Goal: Task Accomplishment & Management: Manage account settings

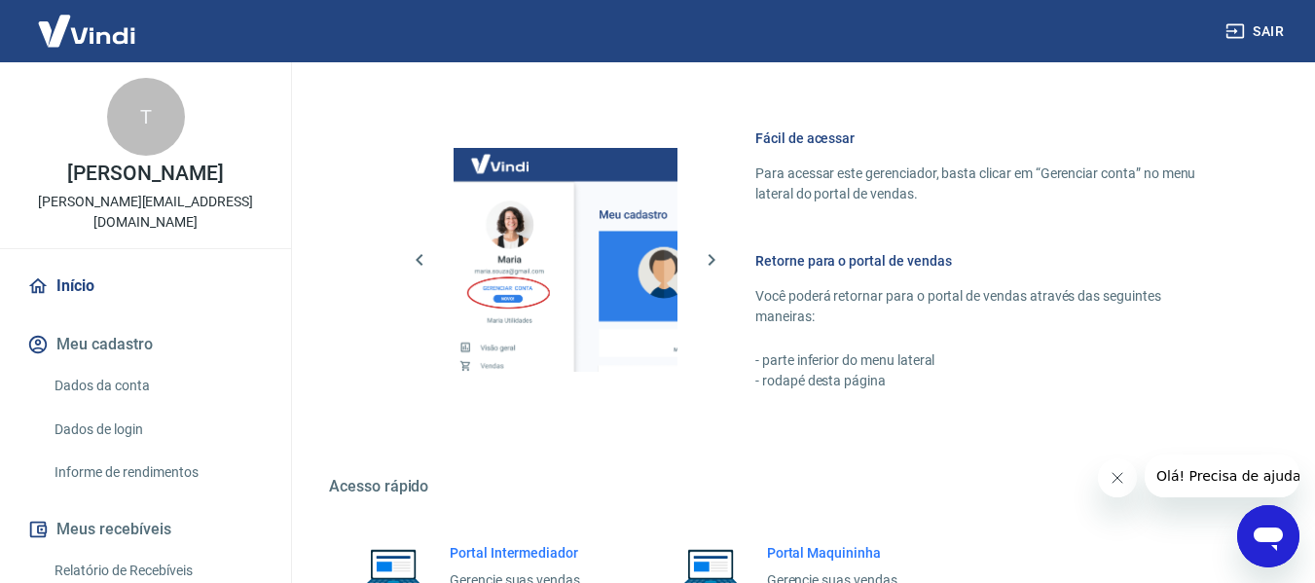
scroll to position [1014, 0]
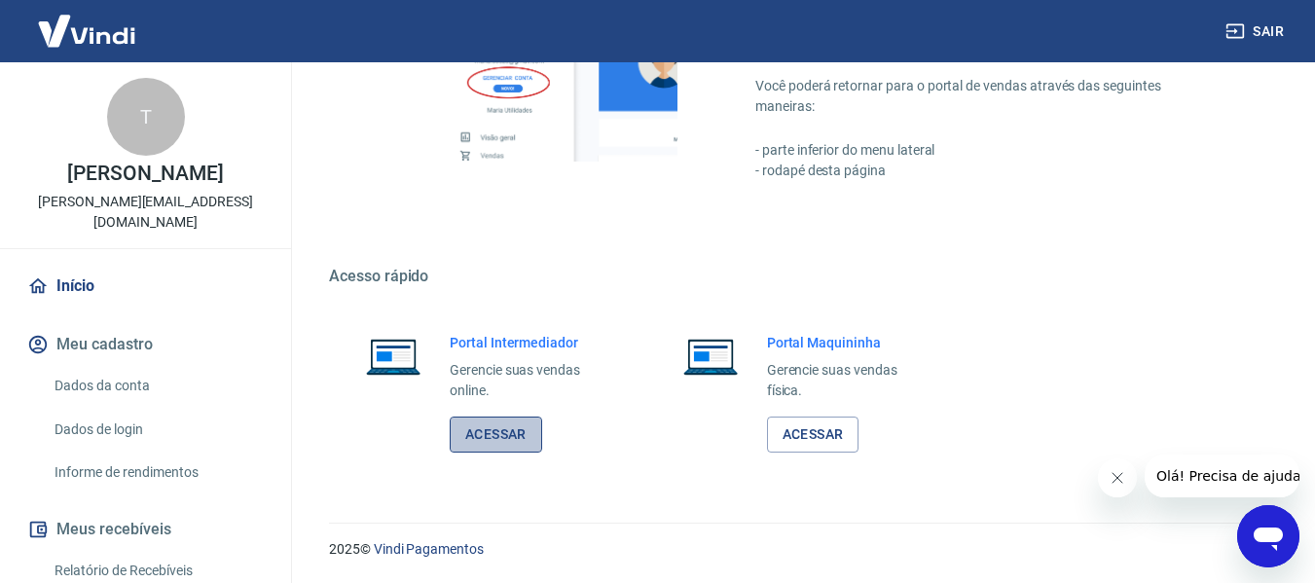
click at [490, 438] on link "Acessar" at bounding box center [496, 435] width 92 height 36
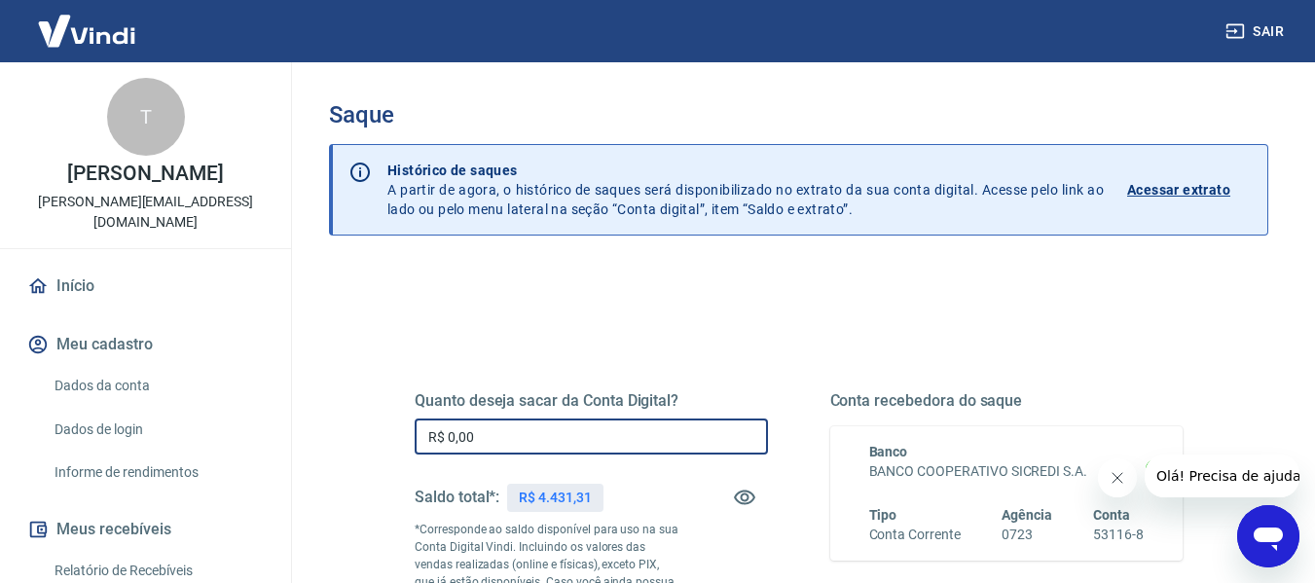
click at [545, 425] on input "R$ 0,00" at bounding box center [591, 437] width 353 height 36
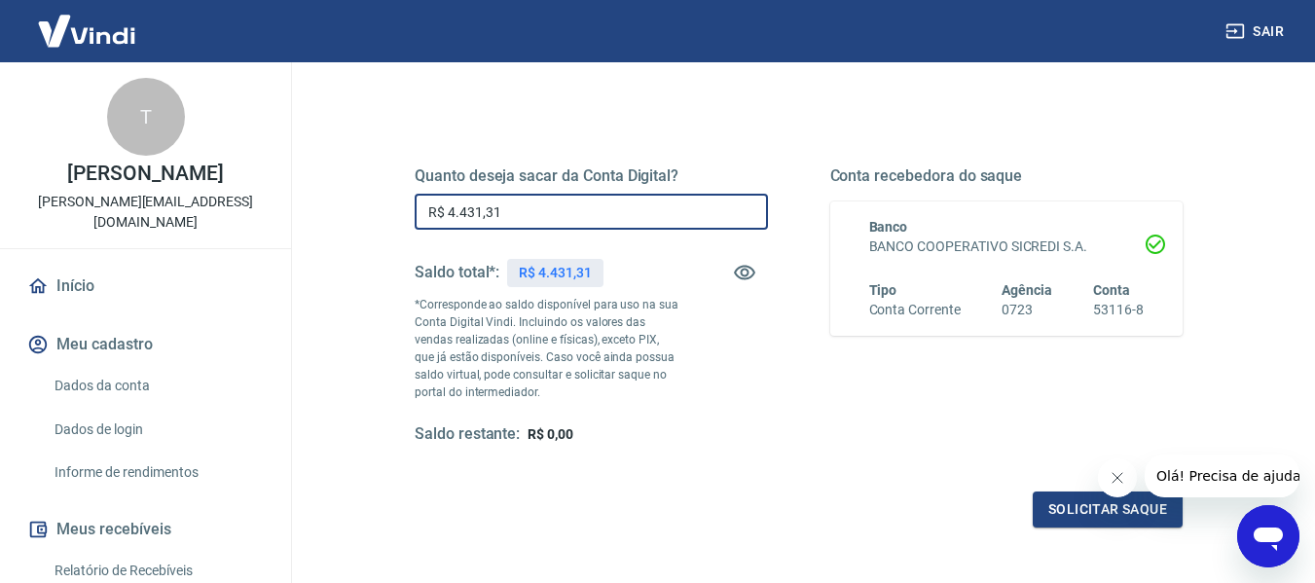
scroll to position [254, 0]
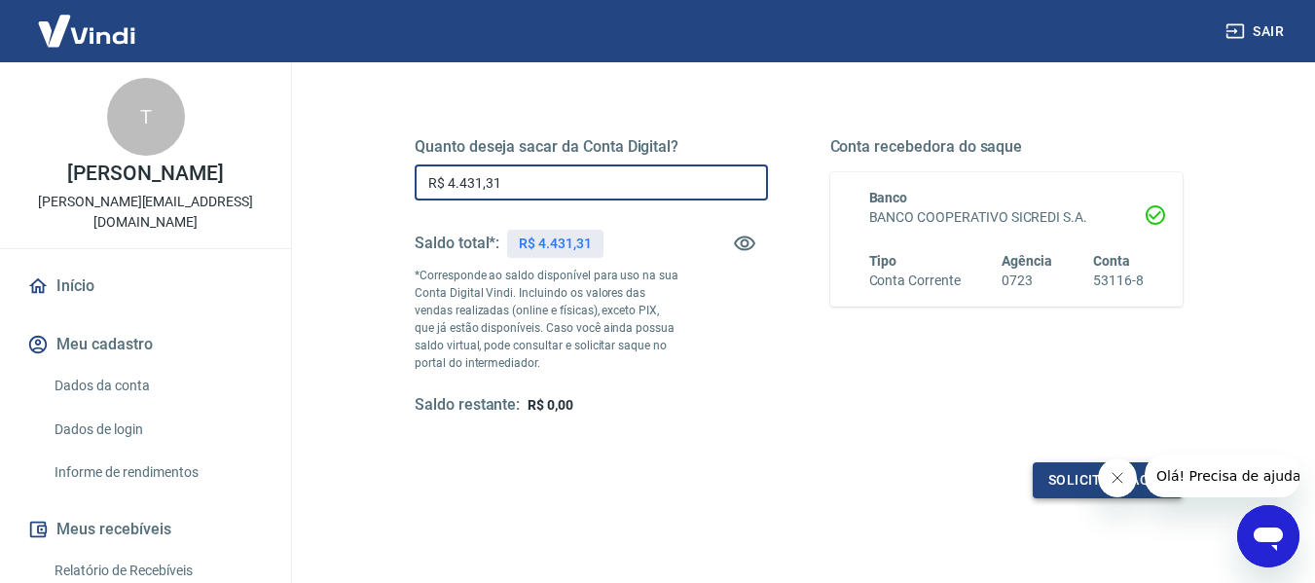
type input "R$ 4.431,31"
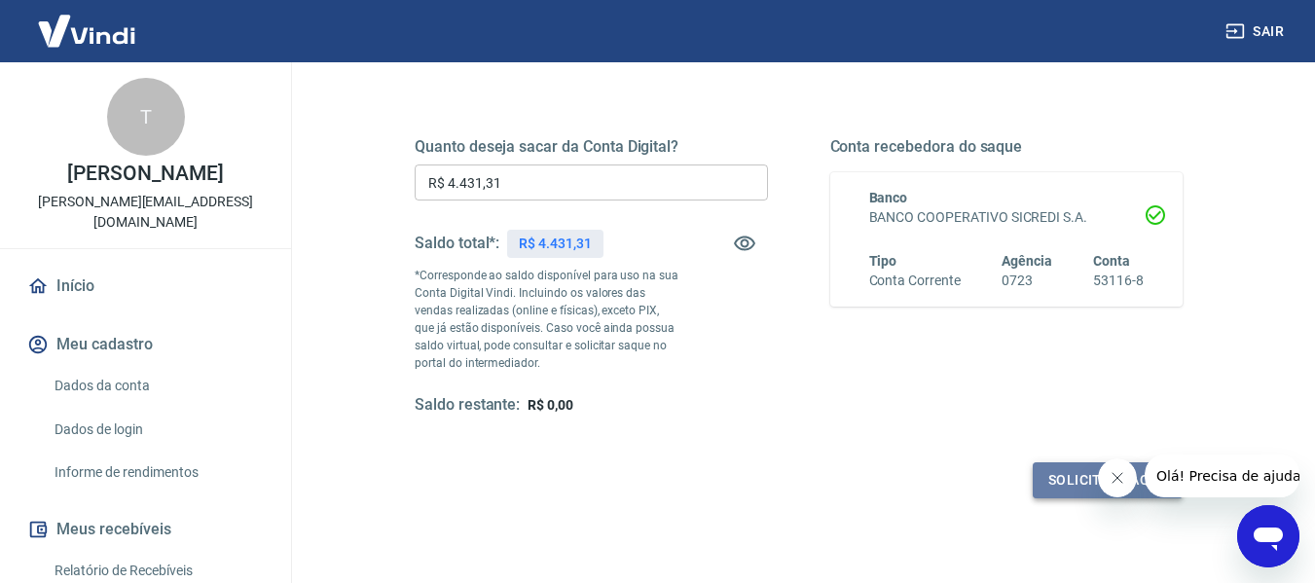
click at [1048, 478] on button "Solicitar saque" at bounding box center [1108, 480] width 150 height 36
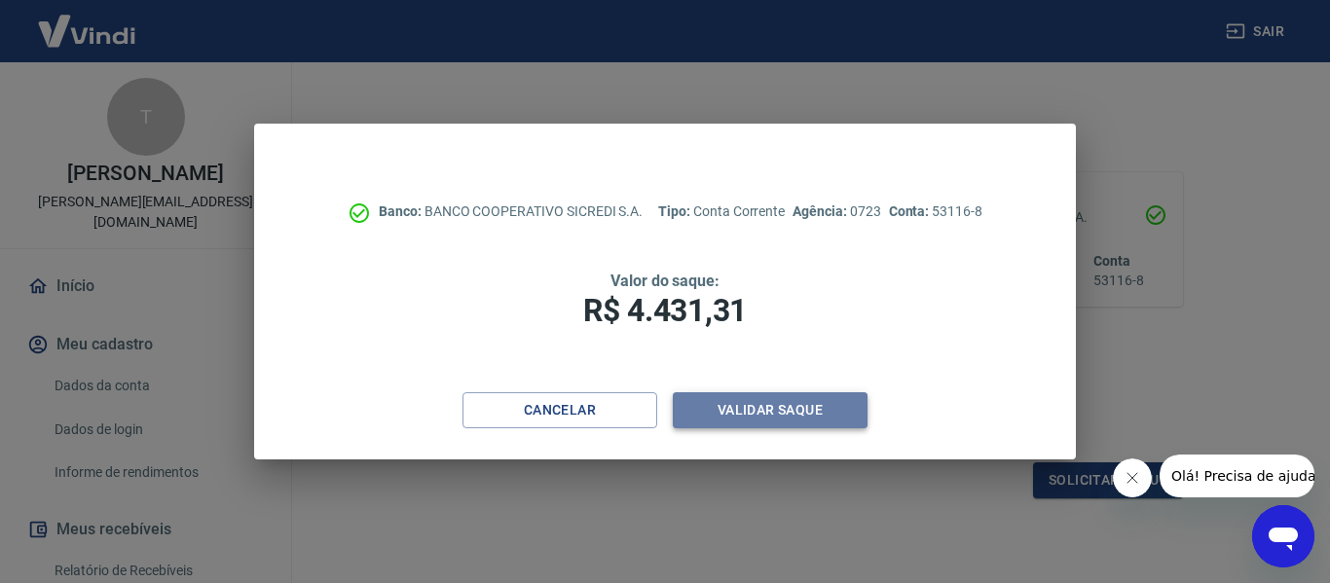
click at [750, 406] on button "Validar saque" at bounding box center [770, 410] width 195 height 36
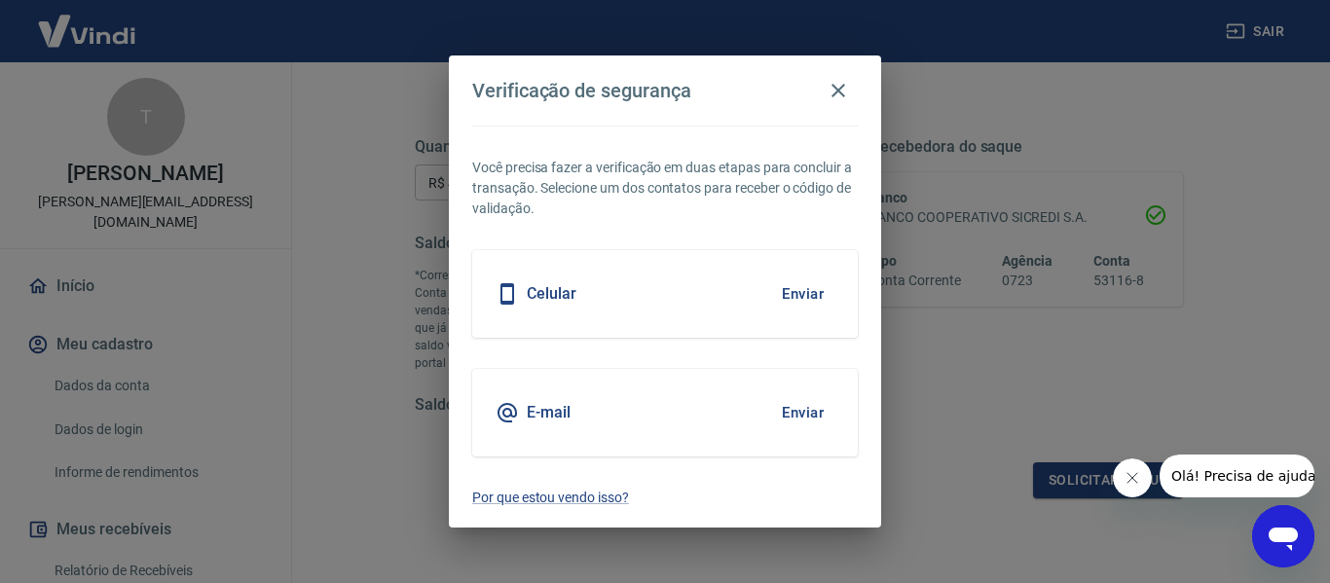
click at [732, 271] on div "Celular Enviar" at bounding box center [664, 294] width 385 height 88
click at [790, 296] on button "Enviar" at bounding box center [802, 294] width 63 height 41
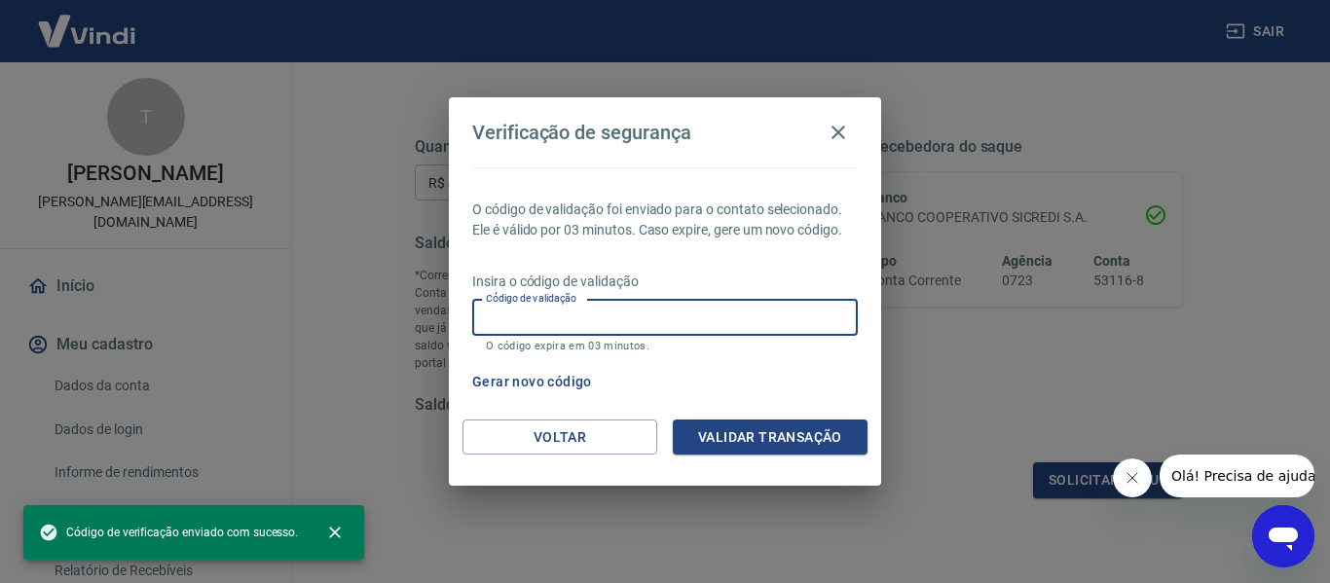
click at [714, 319] on input "Código de validação" at bounding box center [664, 318] width 385 height 36
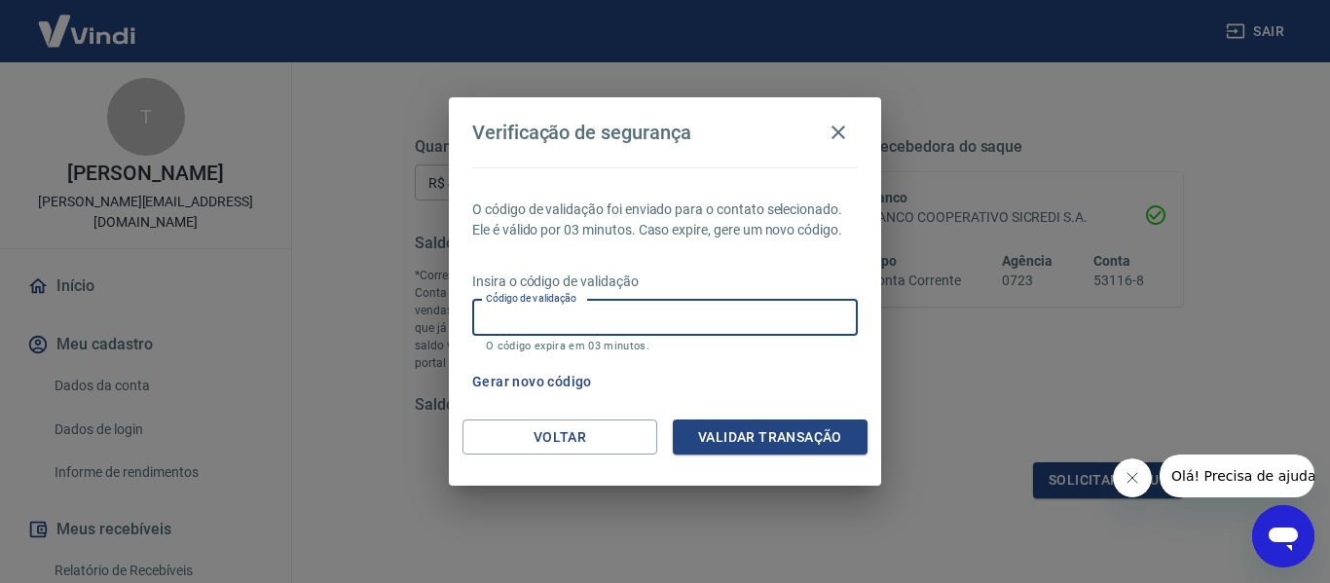
click at [694, 317] on input "Código de validação" at bounding box center [664, 318] width 385 height 36
click at [514, 320] on input "Código de validação" at bounding box center [664, 318] width 385 height 36
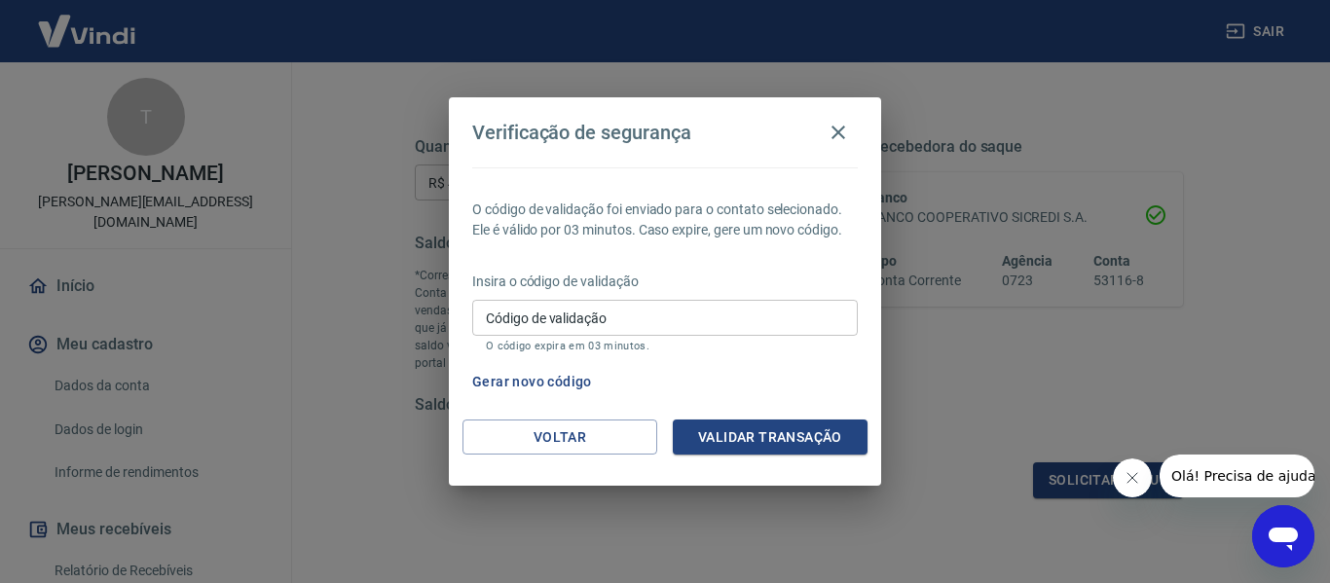
click at [837, 529] on div "Verificação de segurança O código de validação foi enviado para o contato selec…" at bounding box center [665, 291] width 1330 height 583
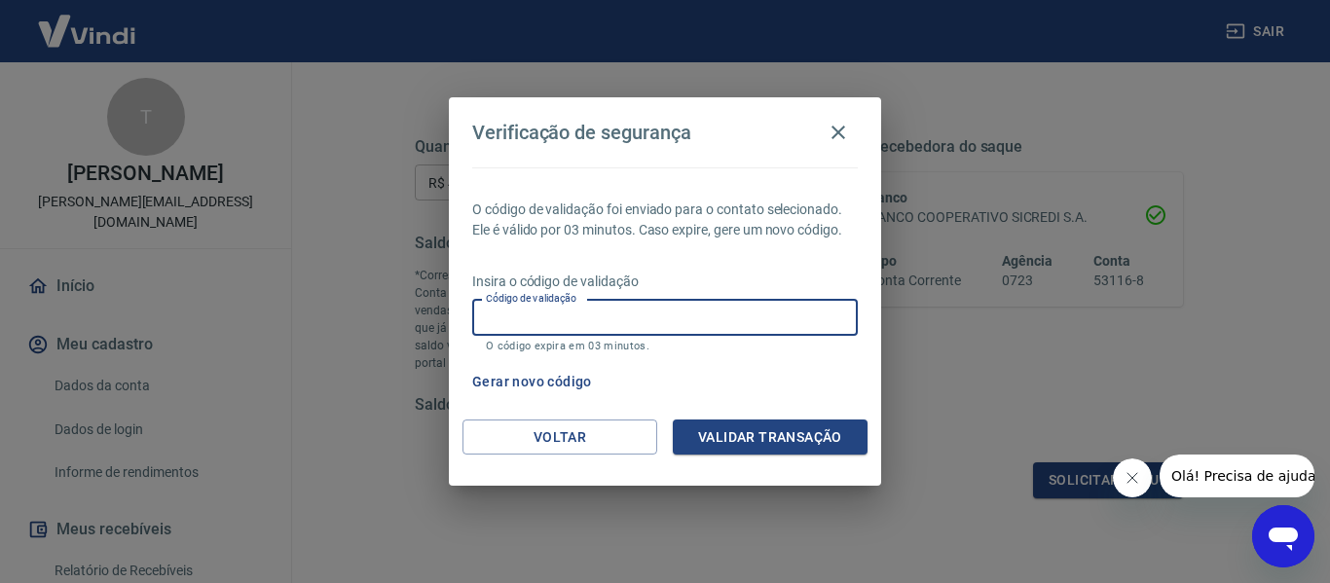
click at [540, 318] on input "Código de validação" at bounding box center [664, 318] width 385 height 36
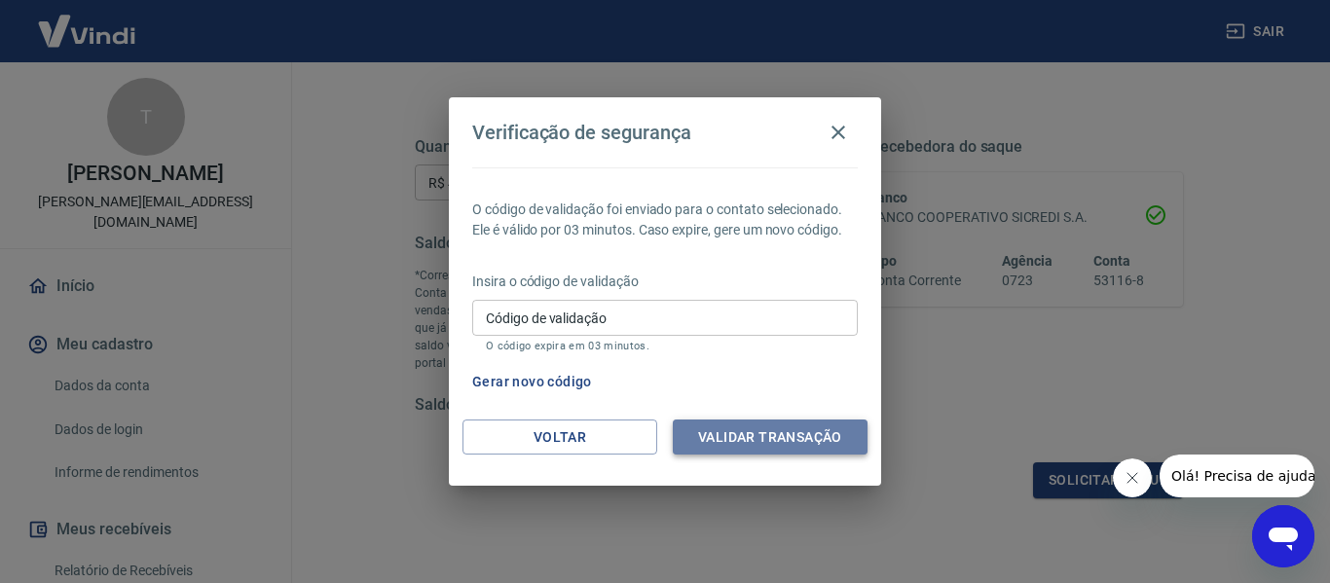
click at [767, 451] on button "Validar transação" at bounding box center [770, 438] width 195 height 36
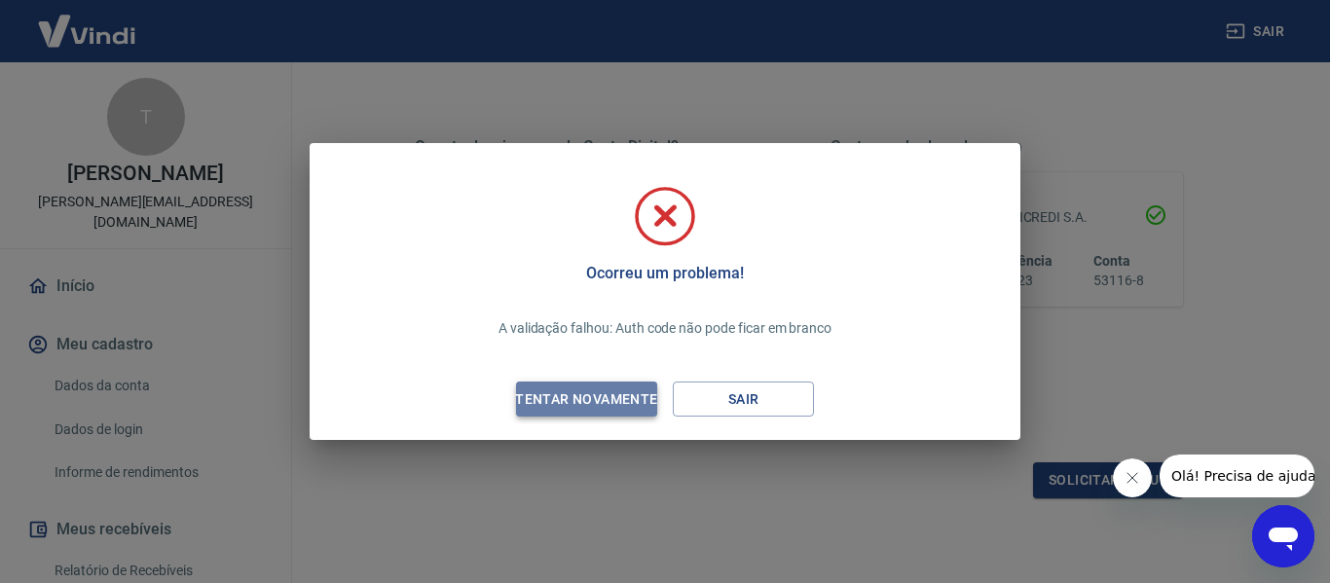
click at [635, 397] on div "Tentar novamente" at bounding box center [586, 399] width 189 height 24
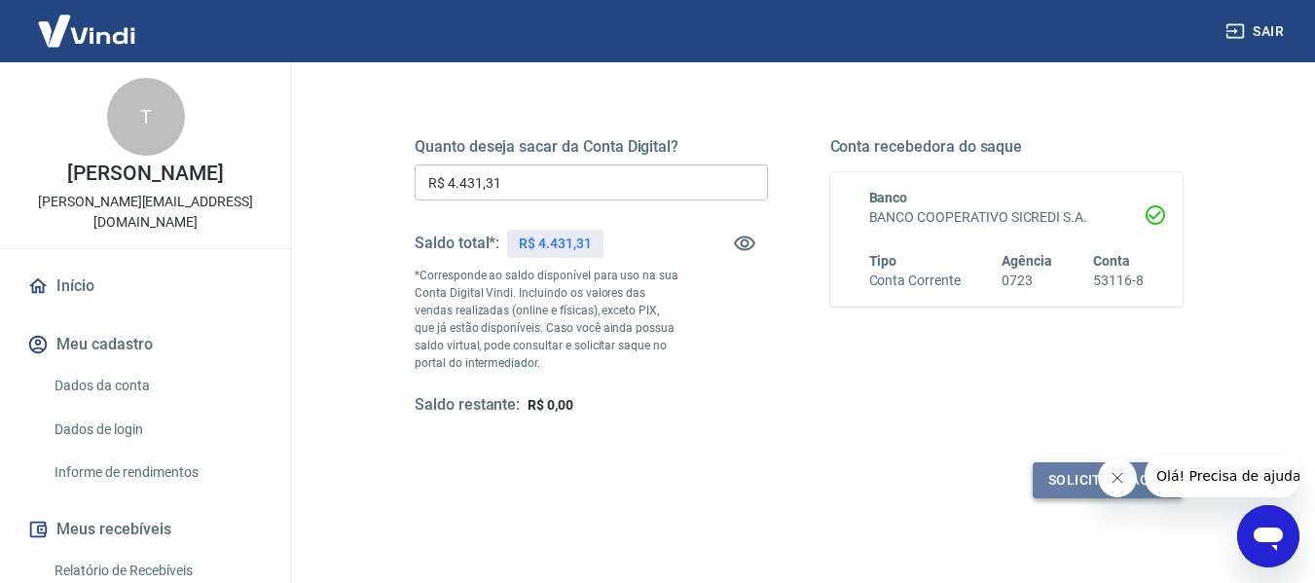
click at [1049, 490] on button "Solicitar saque" at bounding box center [1108, 480] width 150 height 36
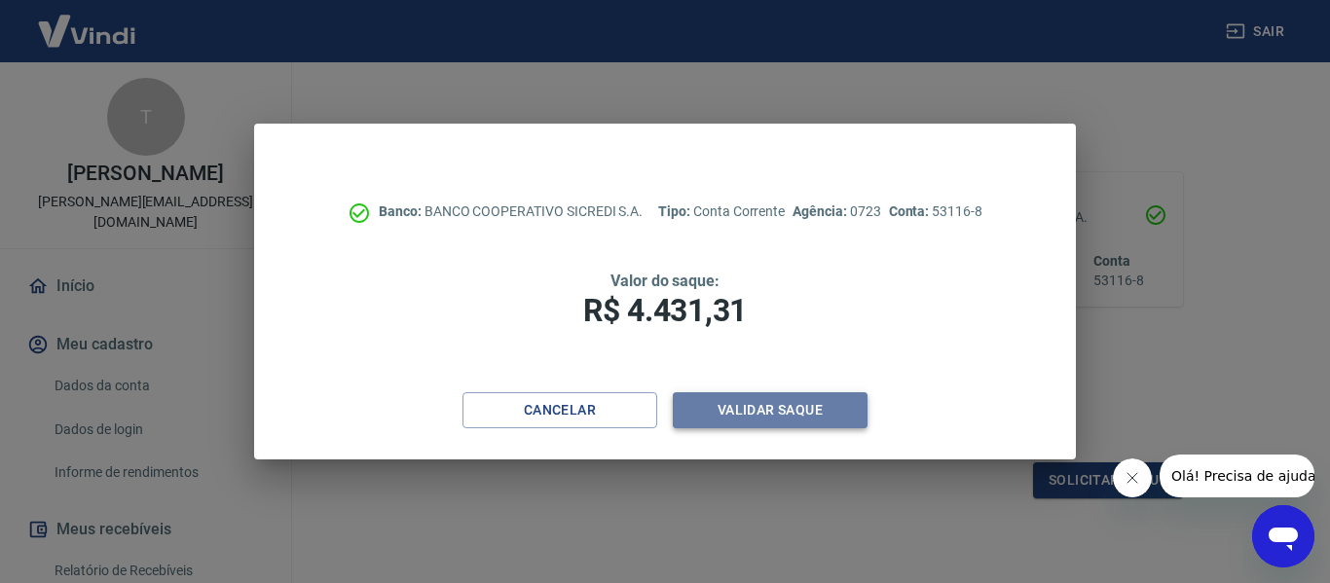
click at [725, 411] on button "Validar saque" at bounding box center [770, 410] width 195 height 36
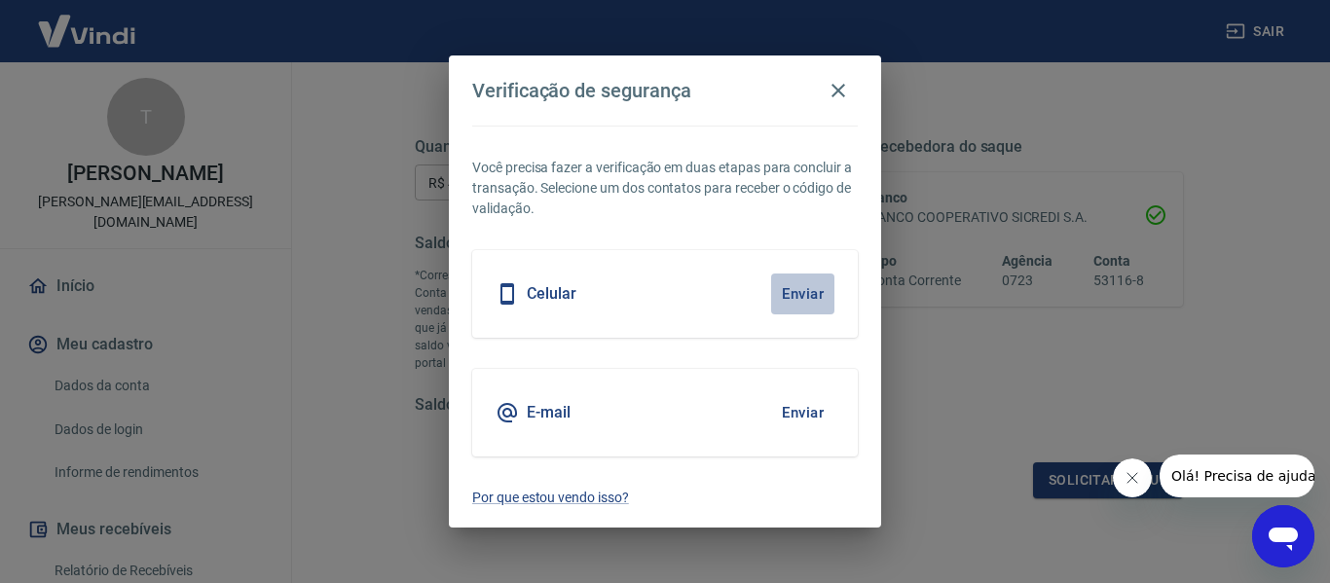
click at [797, 297] on button "Enviar" at bounding box center [802, 294] width 63 height 41
click at [791, 289] on button "Enviar" at bounding box center [802, 294] width 63 height 41
click at [537, 296] on h5 "Celular" at bounding box center [552, 293] width 50 height 19
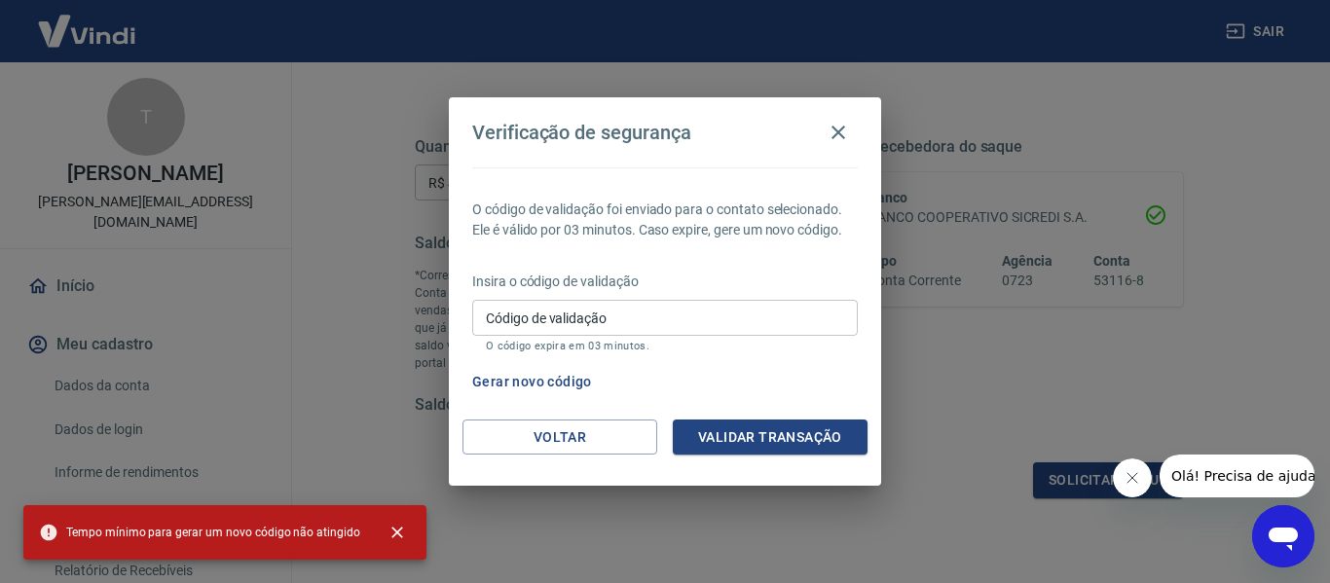
click at [510, 293] on div "Insira o código de validação Código de validação Código de validação O código e…" at bounding box center [664, 314] width 385 height 85
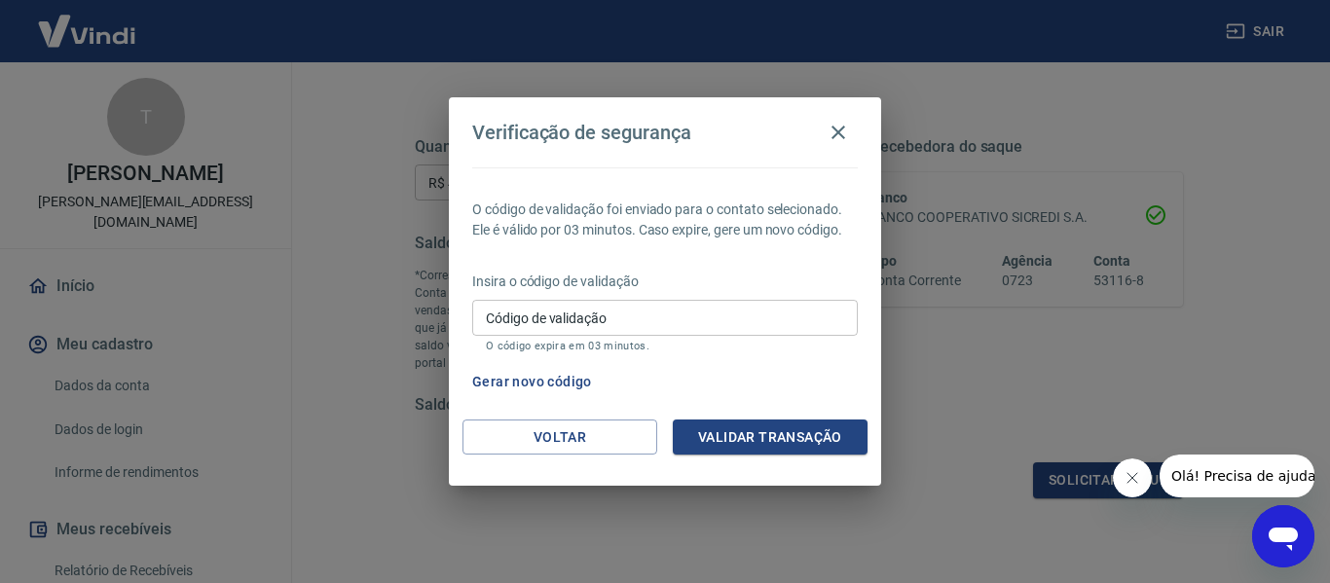
click at [500, 324] on input "Código de validação" at bounding box center [664, 318] width 385 height 36
click at [530, 515] on div "Verificação de segurança O código de validação foi enviado para o contato selec…" at bounding box center [665, 291] width 1330 height 583
click at [930, 530] on div "Verificação de segurança O código de validação foi enviado para o contato selec…" at bounding box center [665, 291] width 1330 height 583
click at [548, 380] on button "Gerar novo código" at bounding box center [531, 382] width 135 height 36
click at [849, 129] on icon "button" at bounding box center [837, 132] width 23 height 23
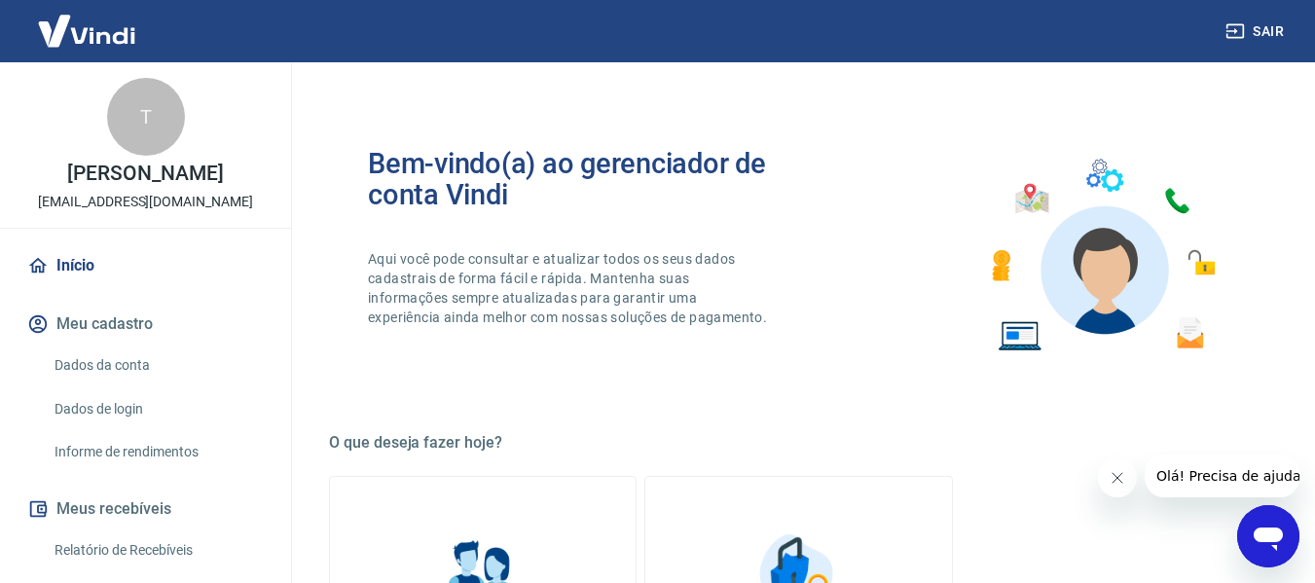
scroll to position [853, 0]
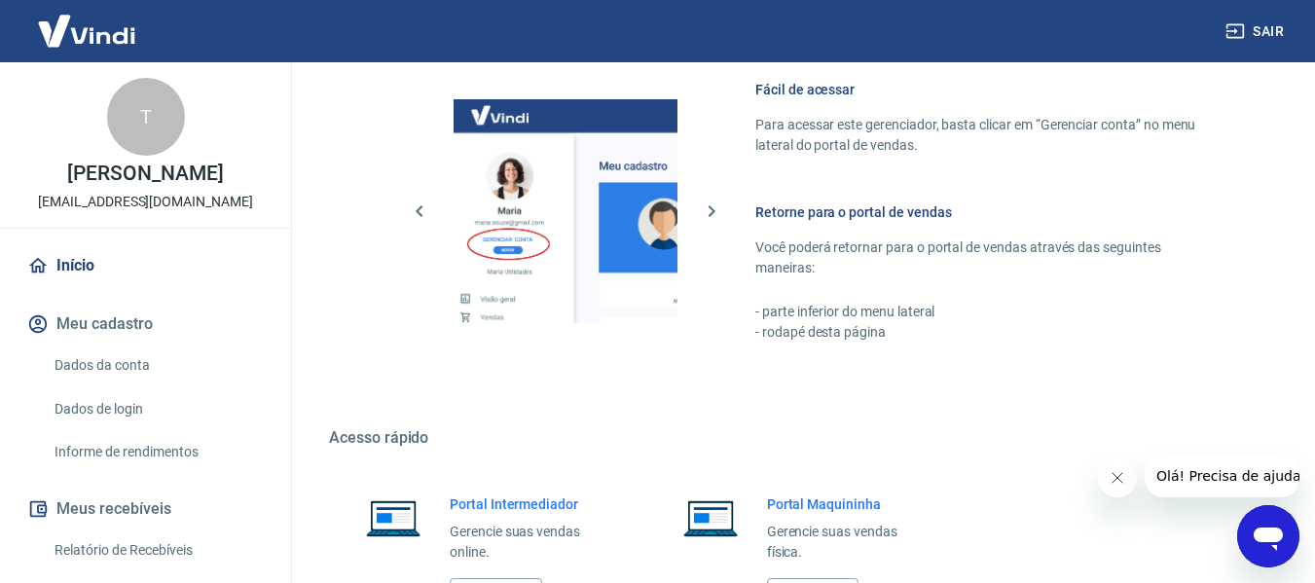
click at [476, 511] on h6 "Portal Intermediador" at bounding box center [531, 503] width 162 height 19
click at [398, 512] on img at bounding box center [393, 517] width 82 height 47
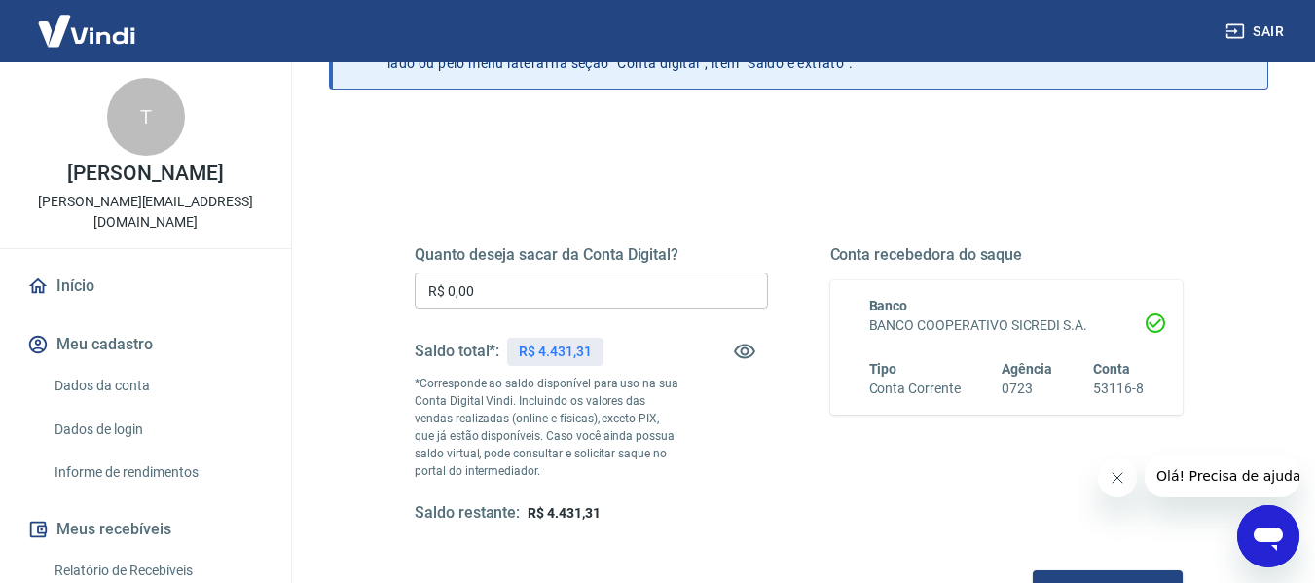
scroll to position [148, 0]
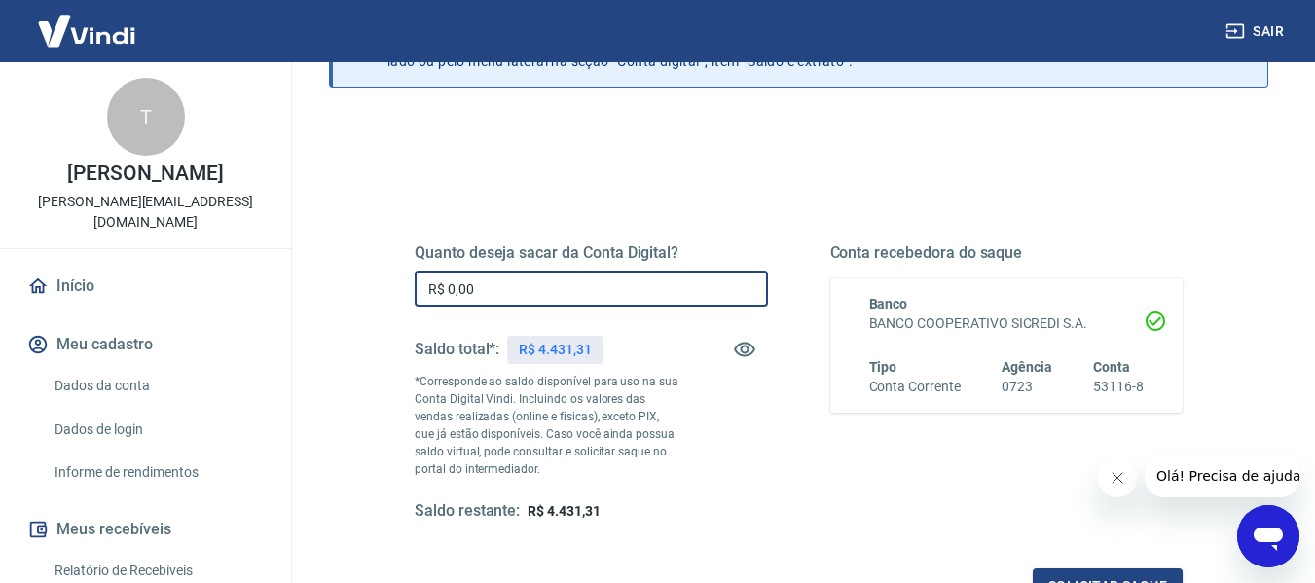
click at [499, 301] on input "R$ 0,00" at bounding box center [591, 289] width 353 height 36
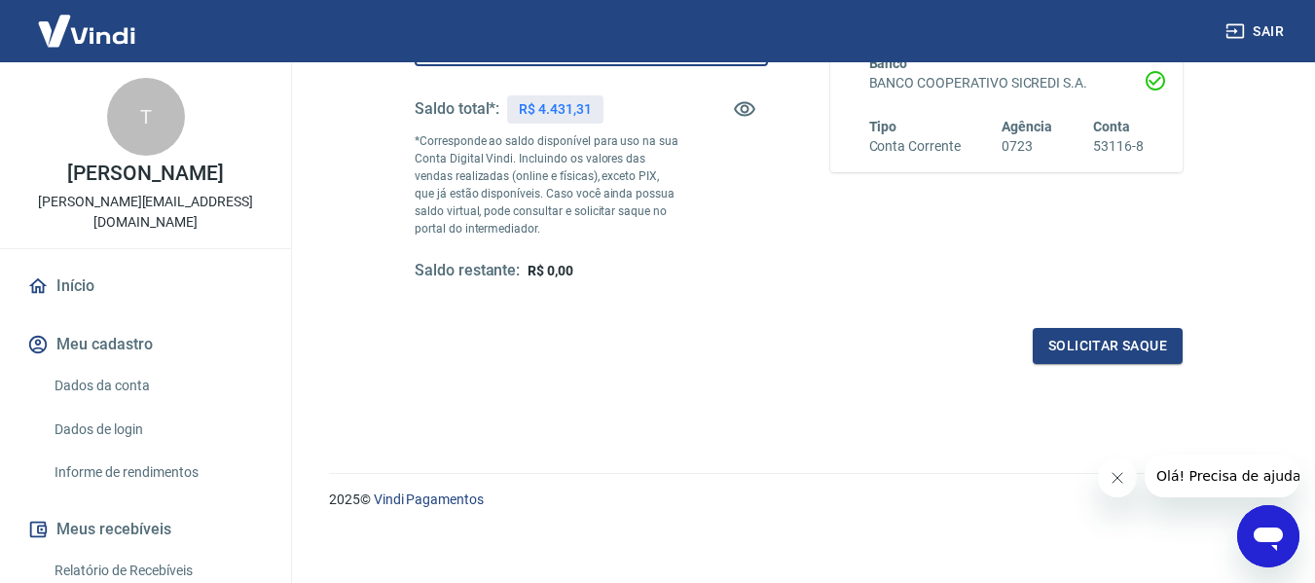
scroll to position [397, 0]
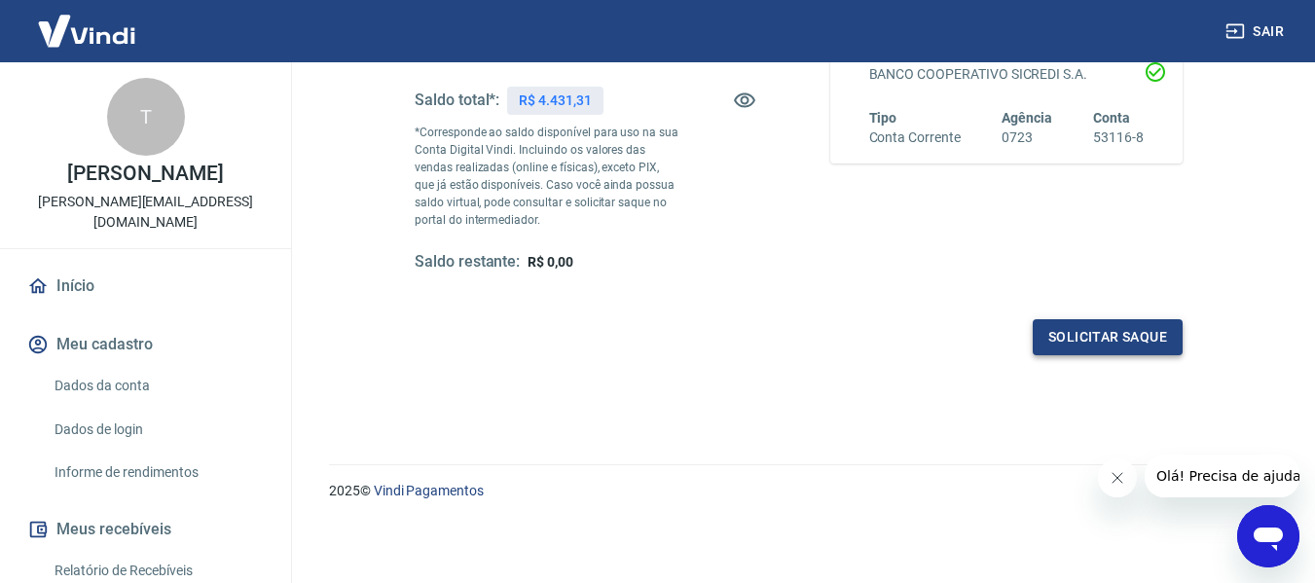
type input "R$ 4.431,31"
click at [1090, 339] on button "Solicitar saque" at bounding box center [1108, 337] width 150 height 36
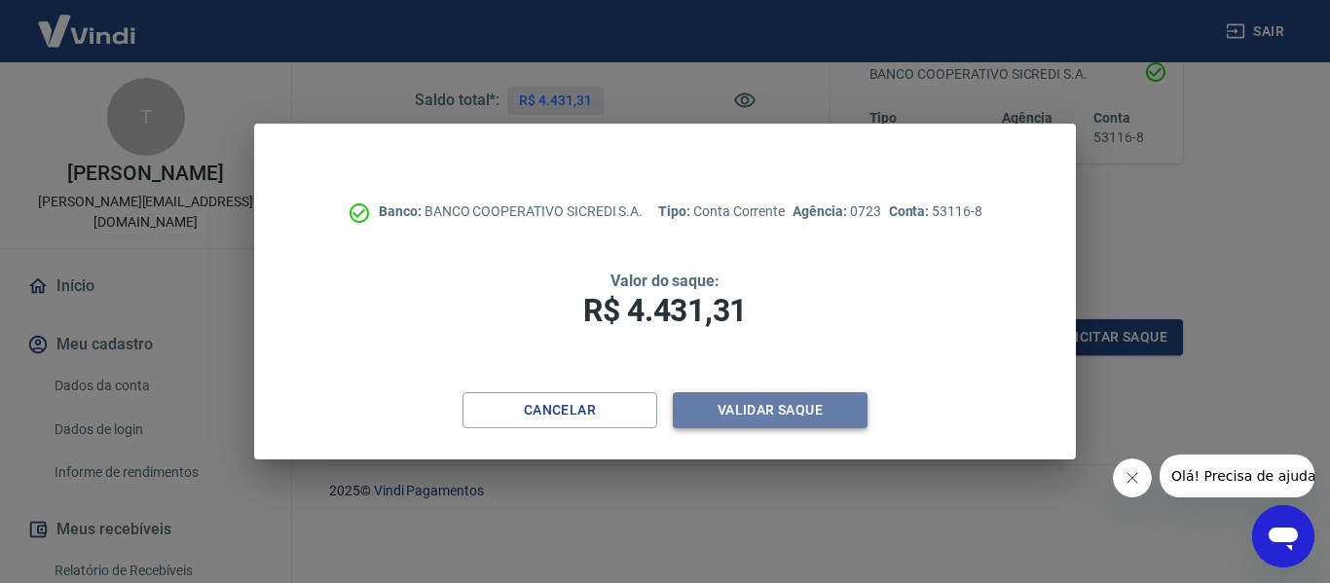
click at [766, 410] on button "Validar saque" at bounding box center [770, 410] width 195 height 36
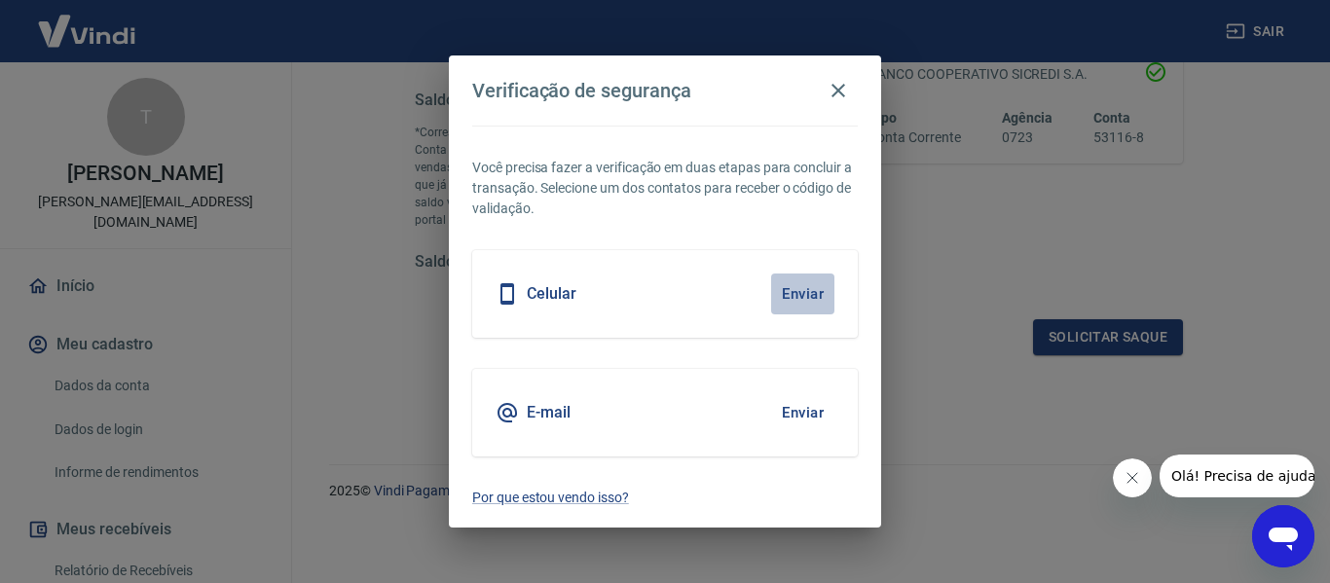
click at [804, 289] on button "Enviar" at bounding box center [802, 294] width 63 height 41
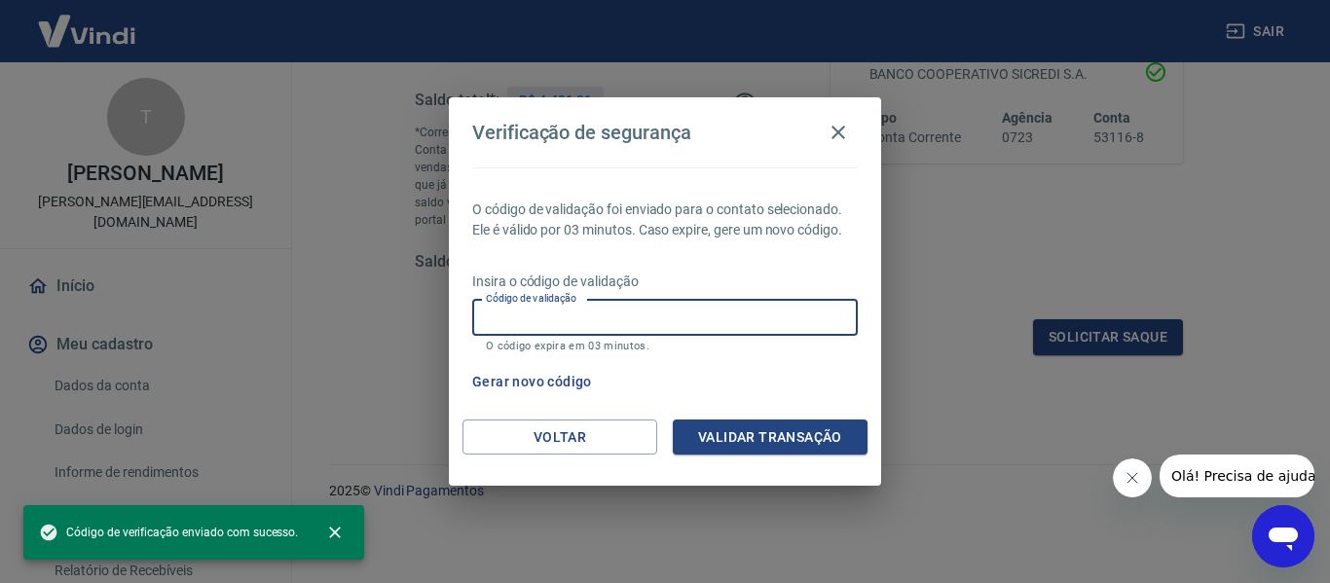
click at [520, 316] on input "Código de validação" at bounding box center [664, 318] width 385 height 36
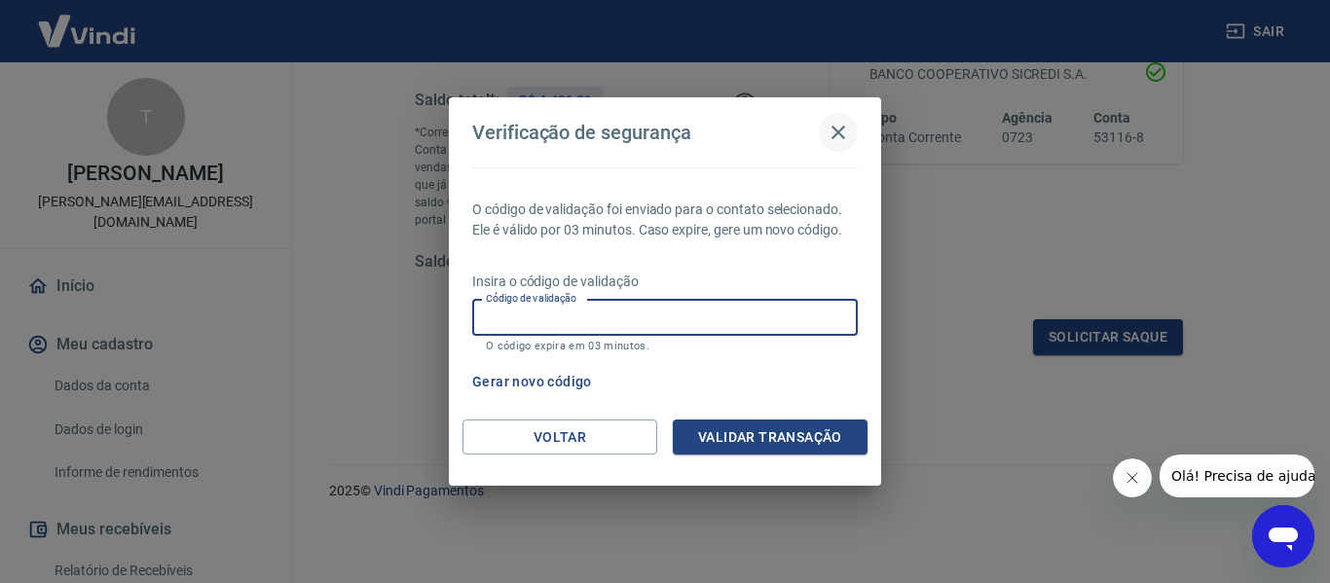
click at [836, 130] on icon "button" at bounding box center [838, 133] width 14 height 14
